Goal: Task Accomplishment & Management: Manage account settings

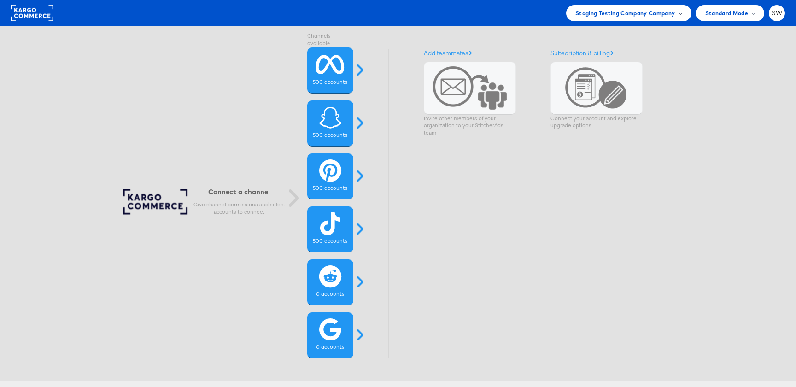
click at [642, 20] on div "Staging Testing Company Company" at bounding box center [628, 13] width 125 height 16
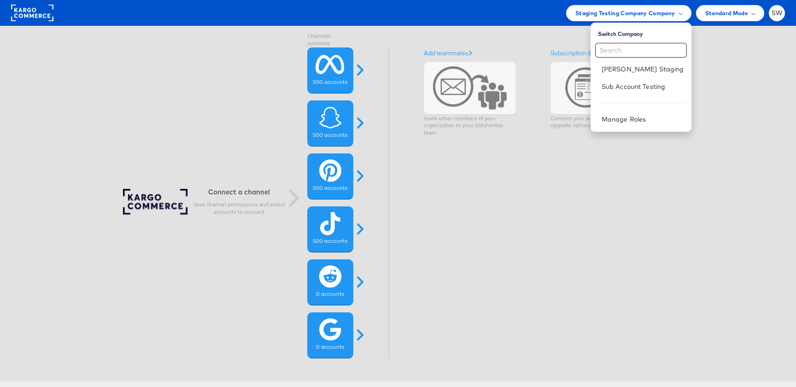
click at [722, 24] on div "Staging Testing Company Company Switch Company [PERSON_NAME] Staging Sub Accoun…" at bounding box center [398, 13] width 796 height 26
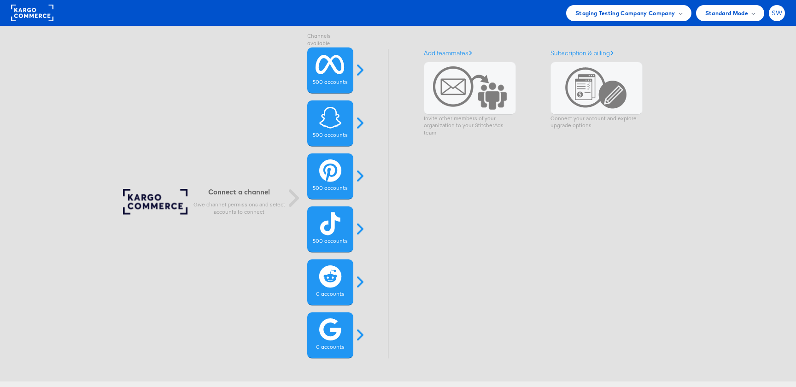
click at [771, 14] on div "SW" at bounding box center [777, 13] width 16 height 16
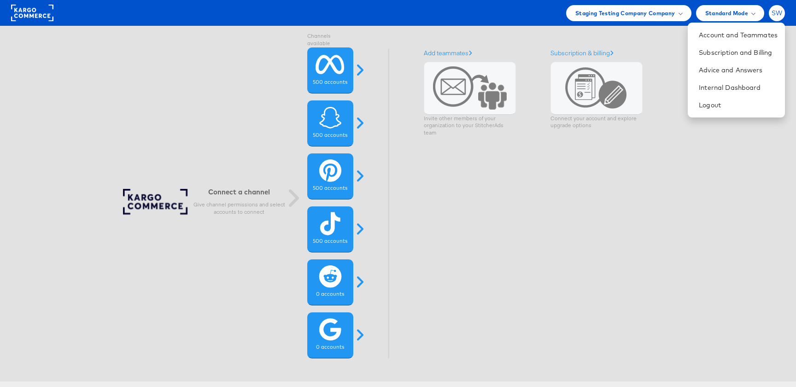
click at [771, 14] on div "SW" at bounding box center [777, 13] width 16 height 16
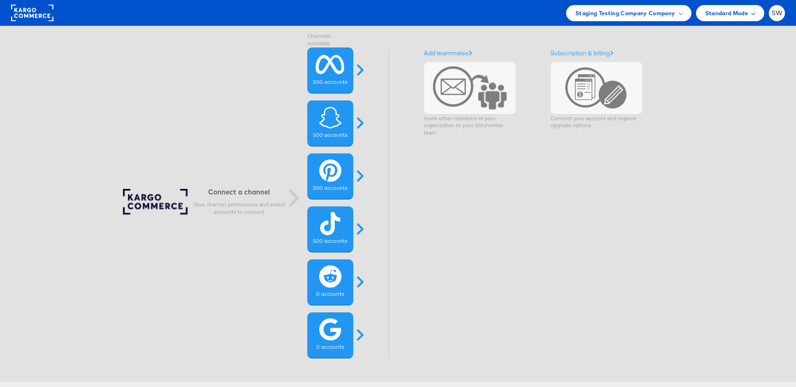
click at [755, 14] on div "Standard Mode" at bounding box center [730, 13] width 50 height 10
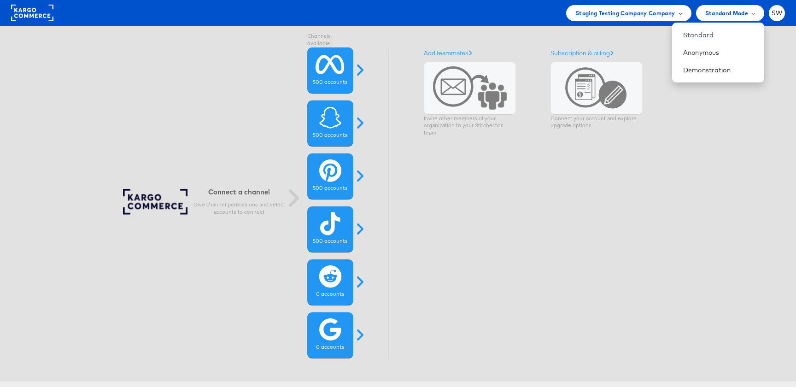
click at [649, 12] on span "Staging Testing Company Company" at bounding box center [626, 13] width 100 height 10
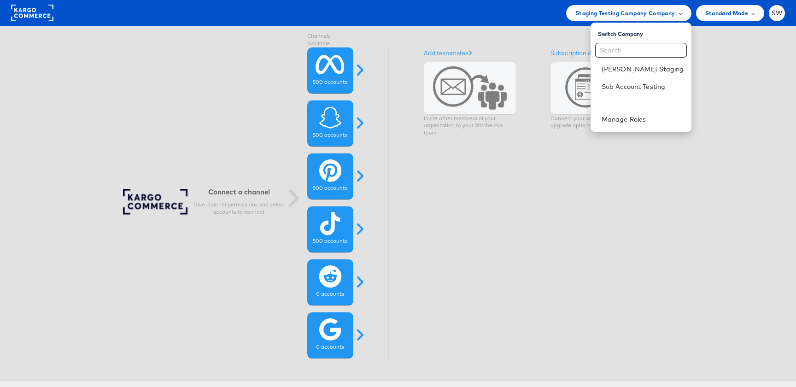
click at [620, 13] on span "Staging Testing Company Company" at bounding box center [626, 13] width 100 height 10
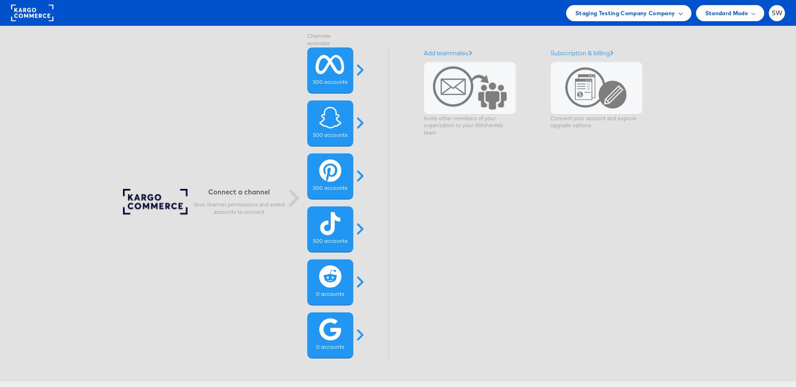
click at [620, 13] on span "Staging Testing Company Company" at bounding box center [626, 13] width 100 height 10
